Goal: Find specific page/section: Find specific page/section

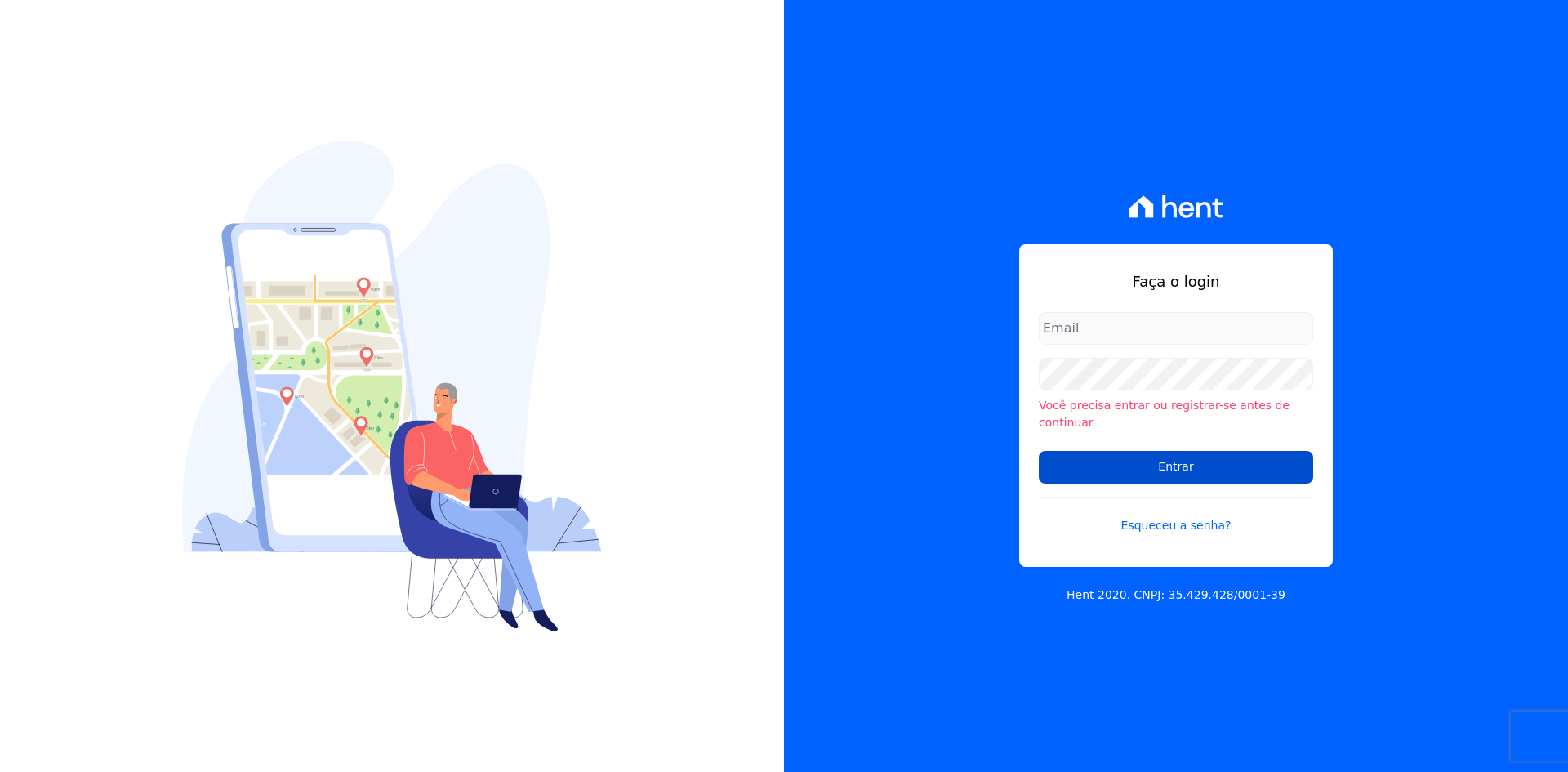
type input "[EMAIL_ADDRESS][DOMAIN_NAME]"
click at [1214, 469] on input "Entrar" at bounding box center [1176, 467] width 275 height 33
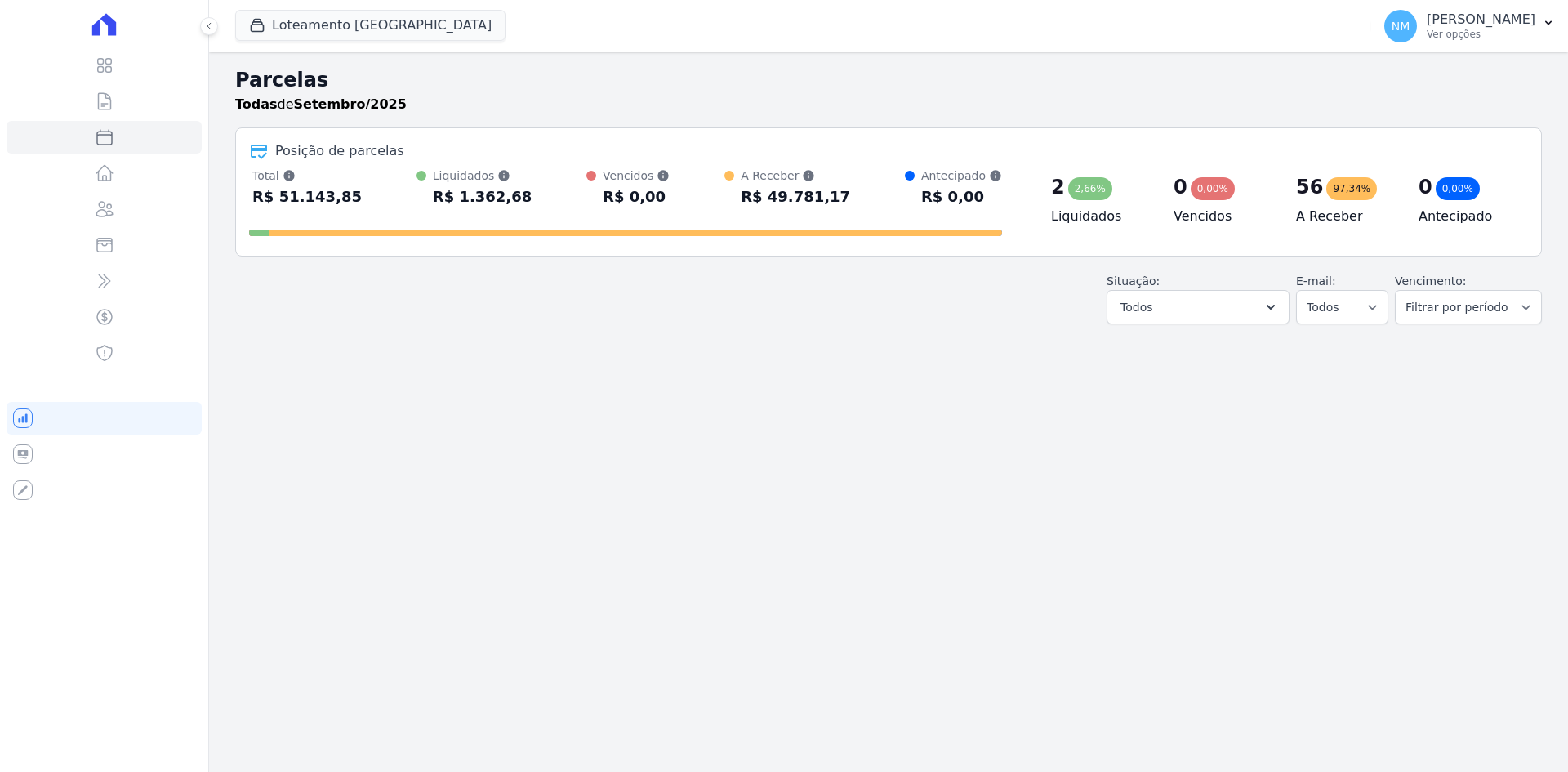
select select
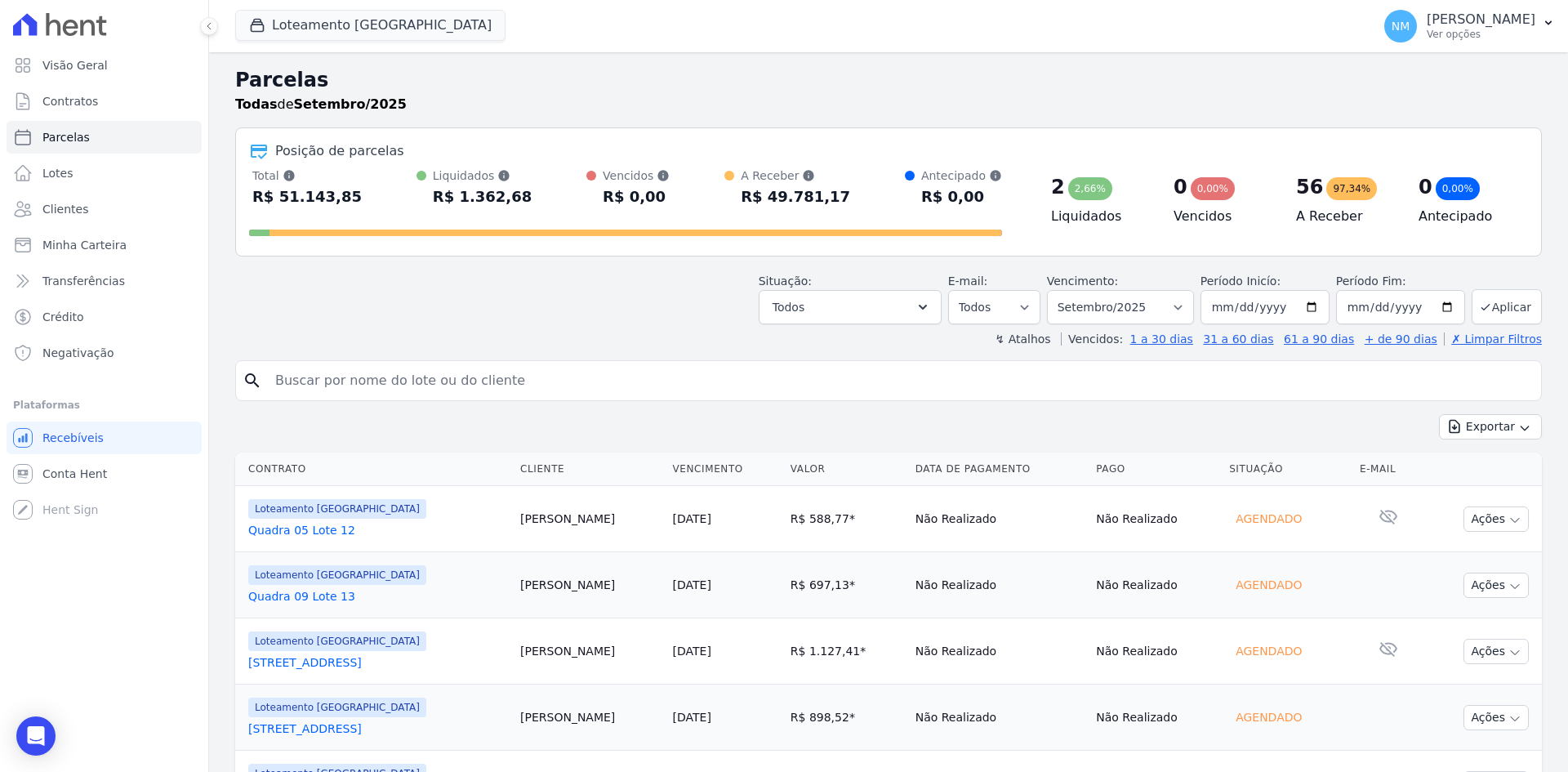
click at [417, 377] on input "search" at bounding box center [899, 380] width 1269 height 33
click at [133, 209] on link "Clientes" at bounding box center [104, 209] width 195 height 33
click at [302, 366] on input "search" at bounding box center [899, 380] width 1269 height 33
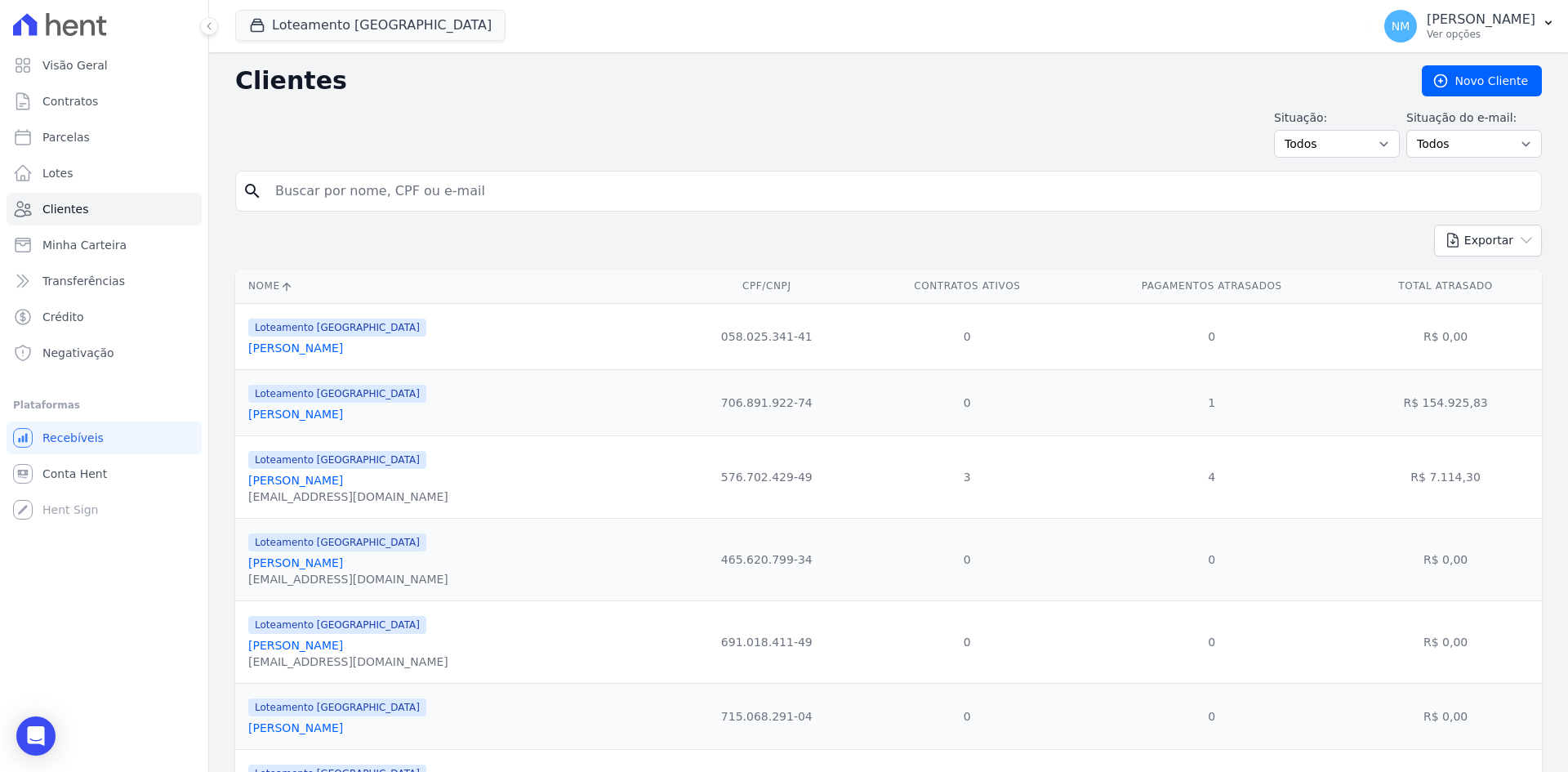
click at [375, 187] on input "search" at bounding box center [899, 191] width 1269 height 33
click at [380, 186] on input "search" at bounding box center [899, 191] width 1269 height 33
click at [320, 188] on input "049" at bounding box center [899, 191] width 1269 height 33
type input "03974444190"
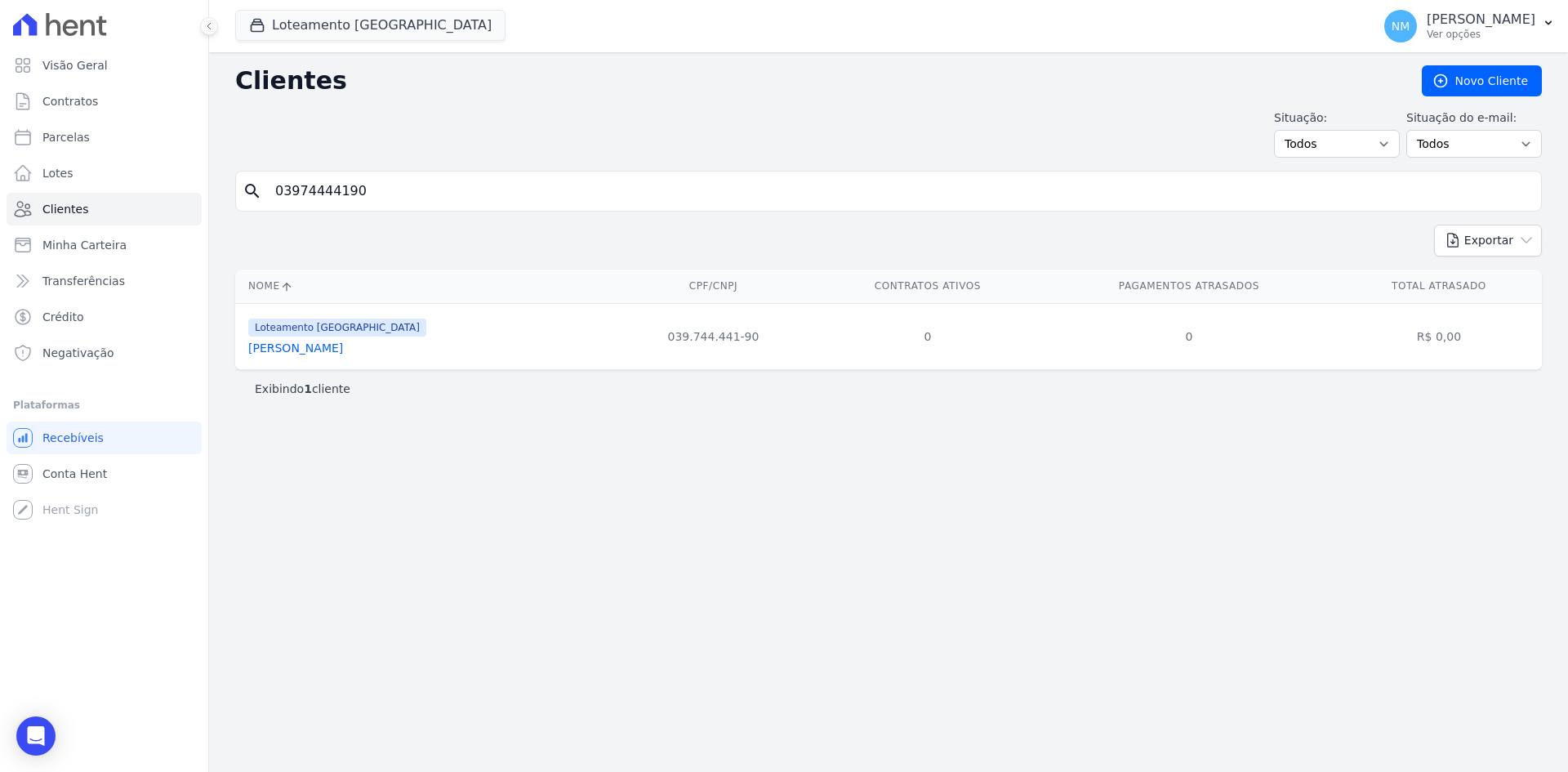
click at [343, 351] on link "João Paulo Micuanski Dos Santos" at bounding box center [294, 347] width 95 height 13
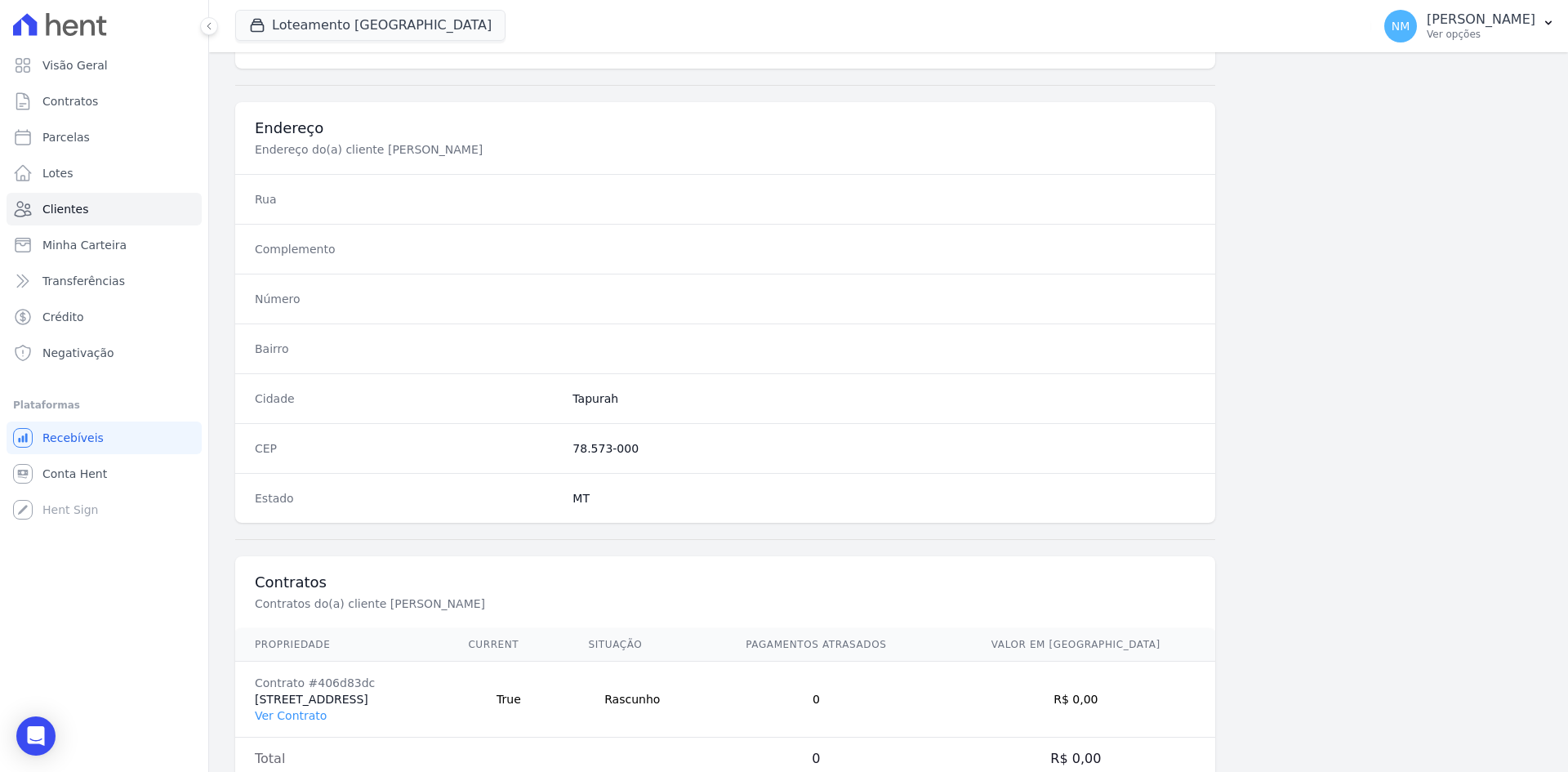
scroll to position [756, 0]
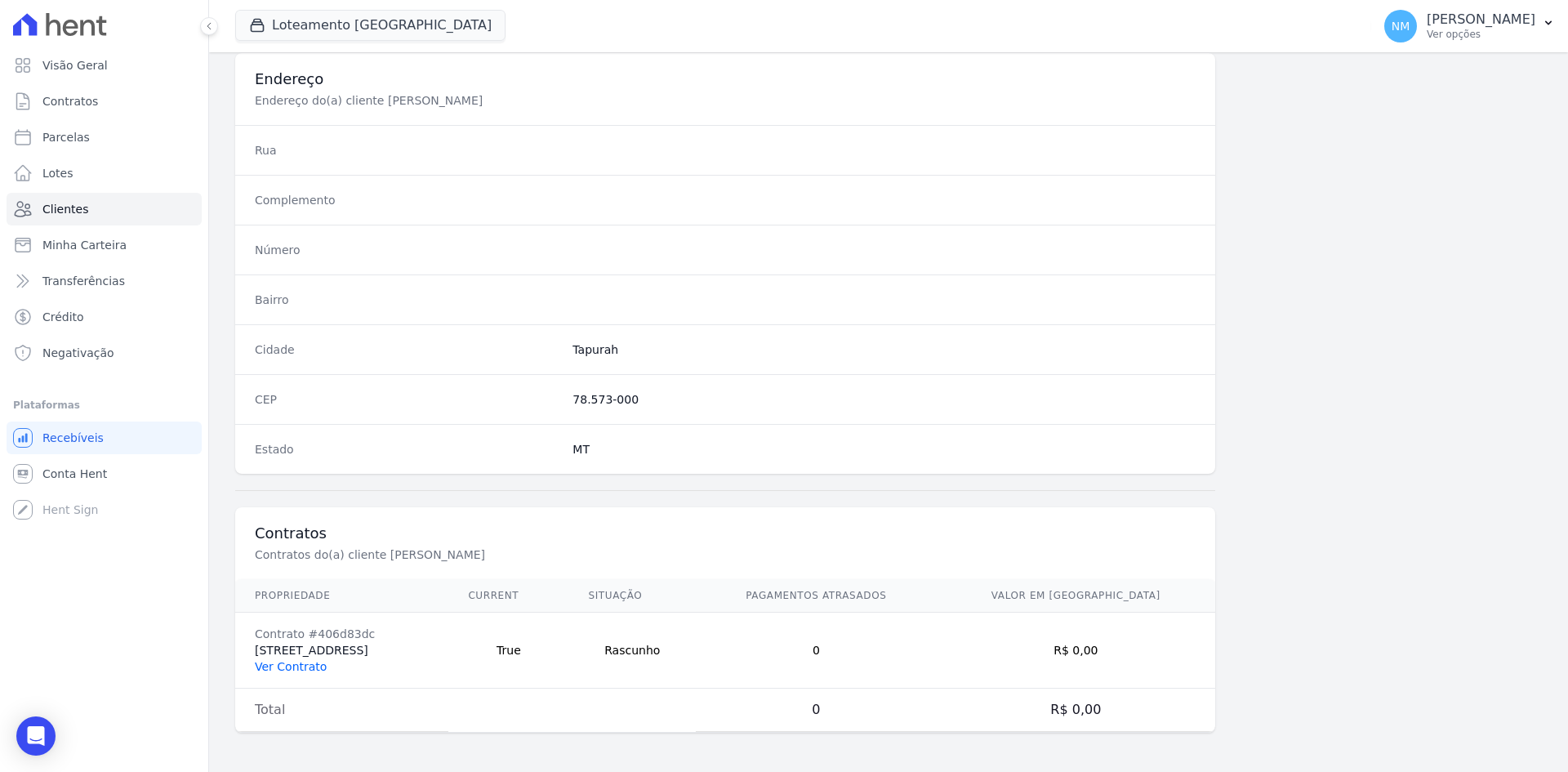
click at [307, 669] on link "Ver Contrato" at bounding box center [291, 666] width 72 height 13
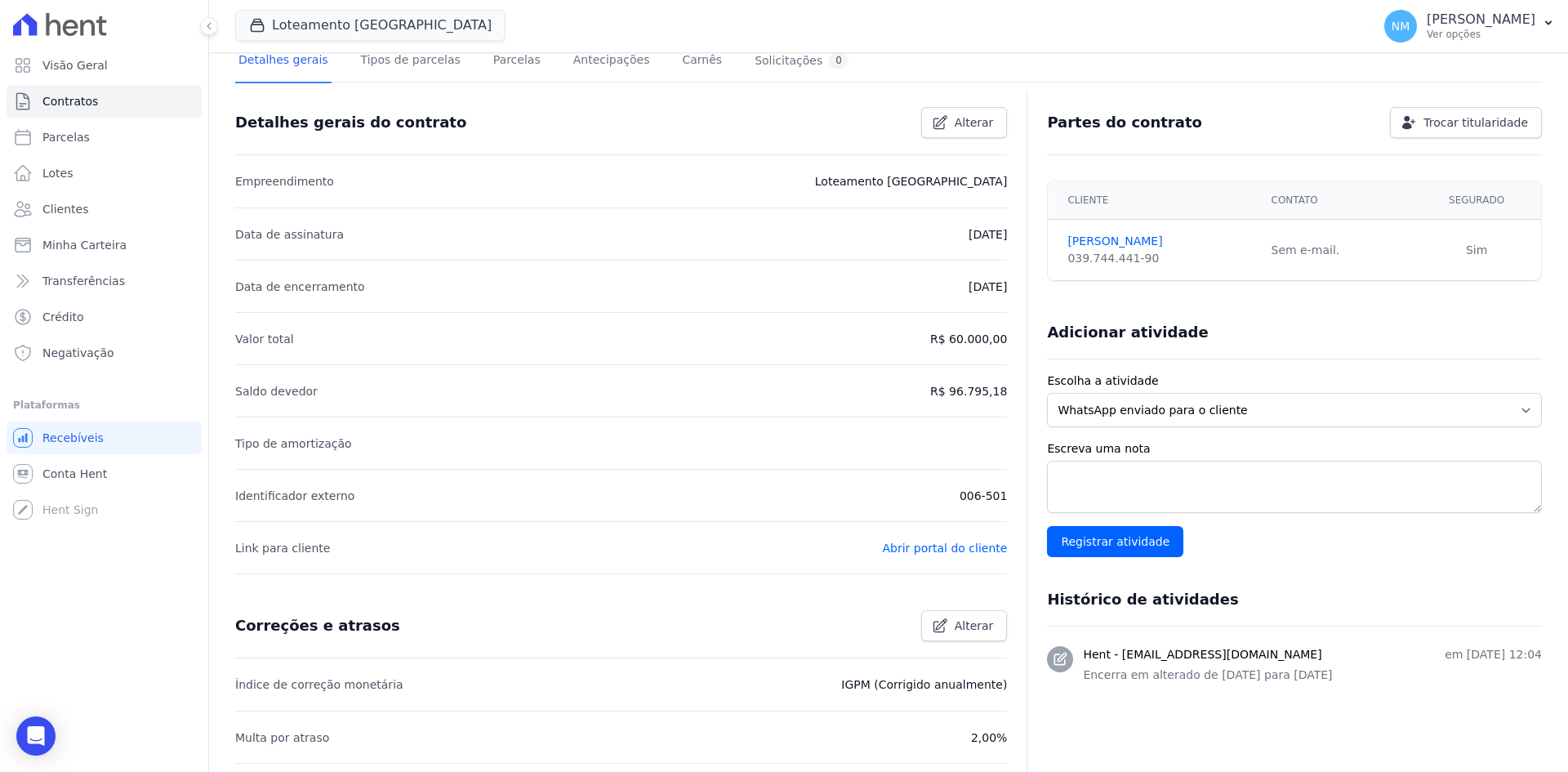
scroll to position [245, 0]
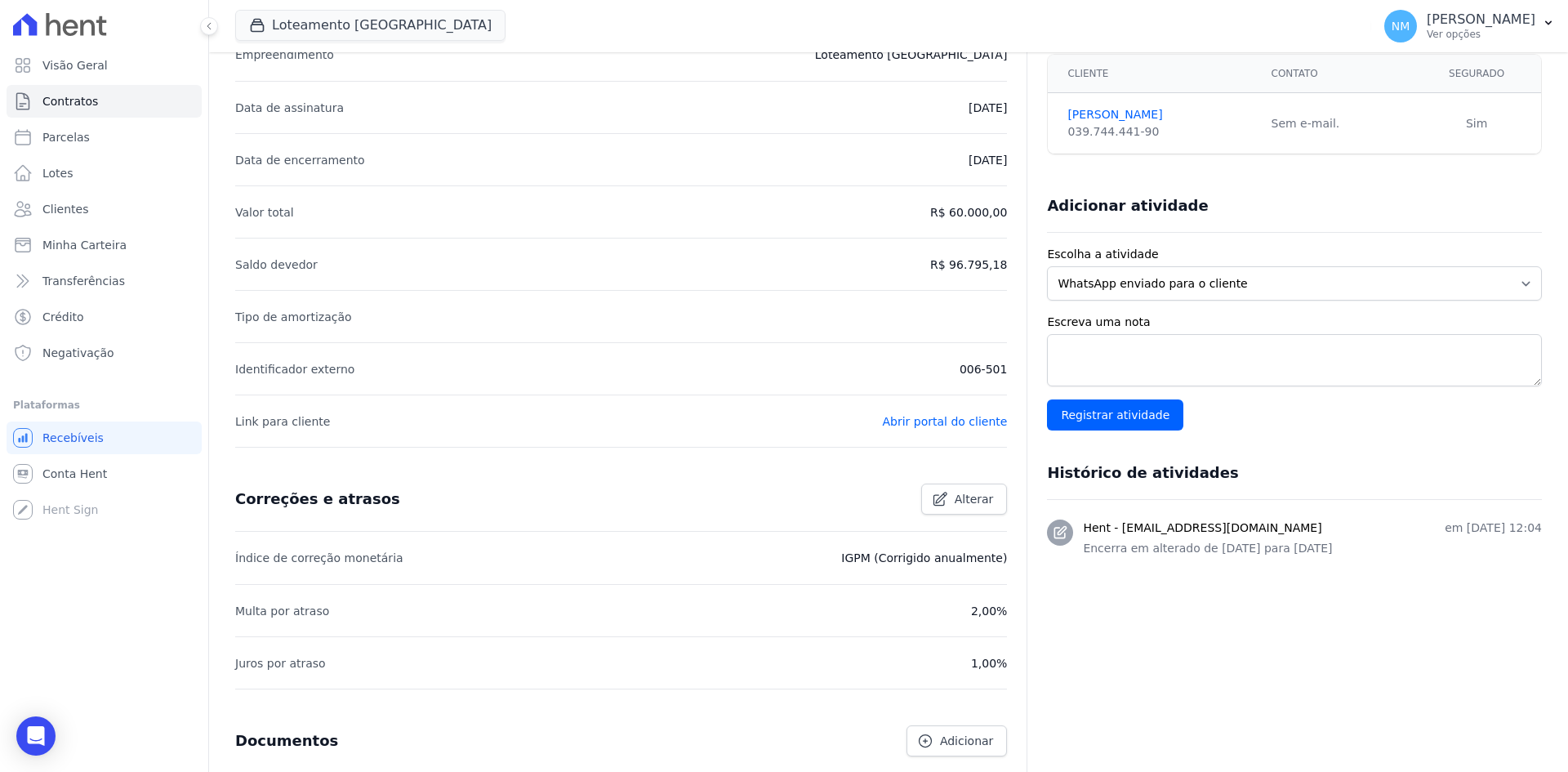
drag, startPoint x: 973, startPoint y: 364, endPoint x: 1029, endPoint y: 364, distance: 56.0
click at [1029, 364] on div "Detalhes gerais do contrato Alterar Empreendimento Loteamento Jardim Itália Dat…" at bounding box center [887, 423] width 1306 height 908
click at [854, 372] on li "Identificador externo 006-501" at bounding box center [621, 368] width 772 height 53
